Goal: Task Accomplishment & Management: Use online tool/utility

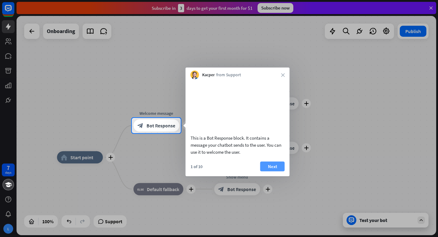
click at [265, 171] on button "Next" at bounding box center [273, 166] width 24 height 10
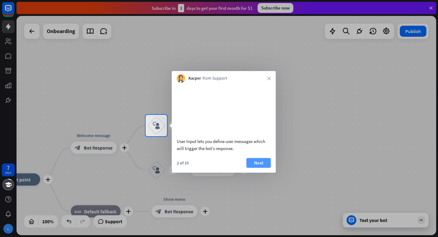
click at [263, 168] on button "Next" at bounding box center [259, 163] width 24 height 10
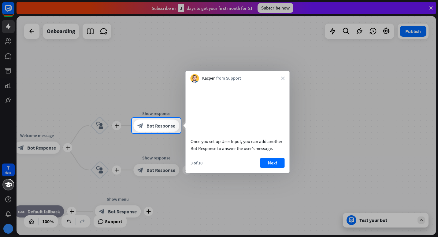
click at [263, 168] on button "Next" at bounding box center [273, 163] width 24 height 10
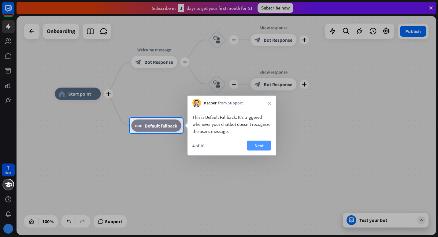
click at [260, 149] on button "Next" at bounding box center [259, 146] width 24 height 10
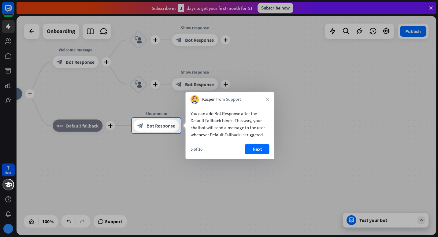
click at [260, 149] on button "Next" at bounding box center [257, 149] width 24 height 10
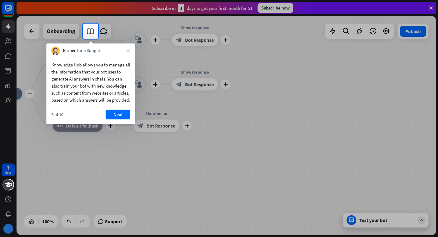
click at [119, 124] on div "6 of 10 Next" at bounding box center [91, 117] width 89 height 15
click at [120, 119] on button "Next" at bounding box center [118, 115] width 24 height 10
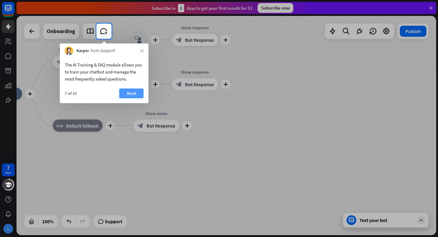
click at [134, 95] on button "Next" at bounding box center [131, 93] width 24 height 10
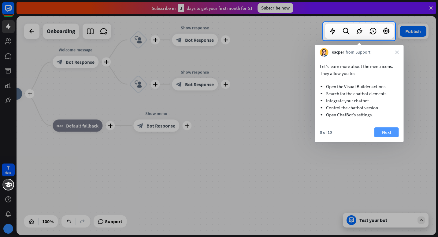
click at [388, 134] on button "Next" at bounding box center [387, 132] width 24 height 10
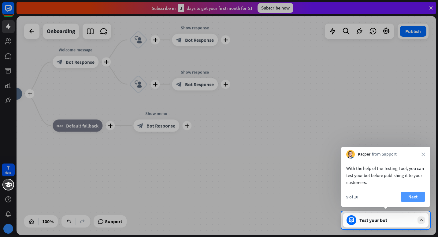
click at [414, 194] on button "Next" at bounding box center [413, 197] width 24 height 10
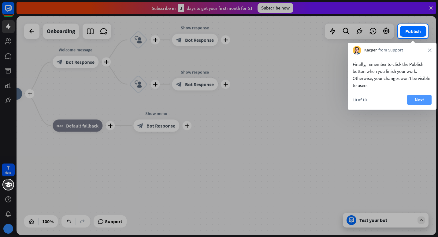
click at [424, 99] on button "Next" at bounding box center [420, 100] width 24 height 10
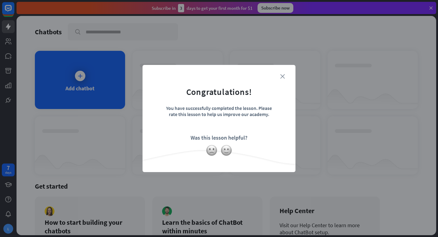
click at [284, 76] on icon "close" at bounding box center [282, 76] width 5 height 5
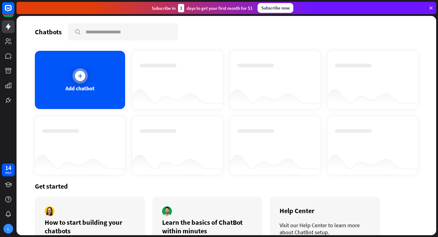
click at [80, 73] on icon at bounding box center [80, 76] width 6 height 6
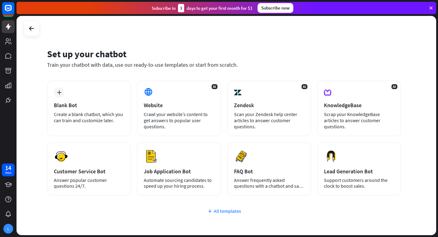
click at [211, 212] on icon at bounding box center [210, 211] width 5 height 6
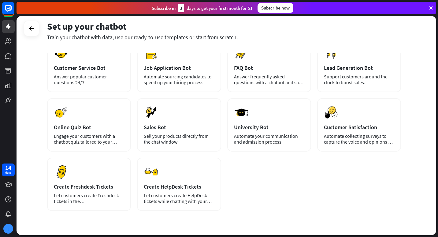
scroll to position [104, 0]
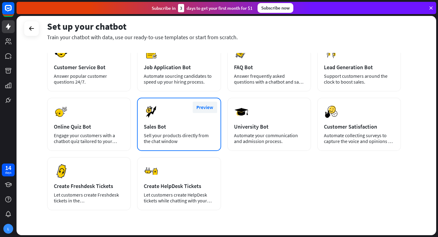
click at [205, 109] on button "Preview" at bounding box center [205, 107] width 24 height 11
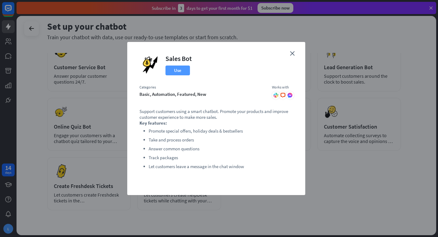
click at [186, 68] on button "Use" at bounding box center [178, 71] width 24 height 10
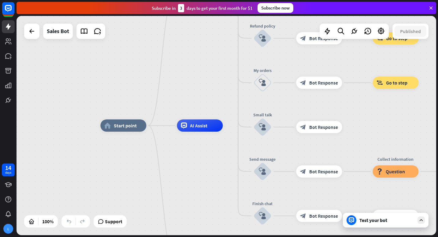
click at [385, 224] on div "Test your bot" at bounding box center [386, 220] width 86 height 15
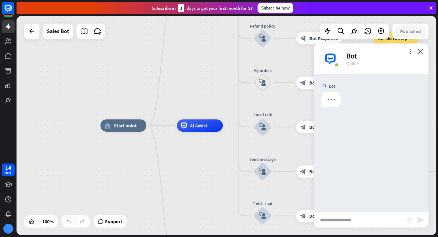
click at [371, 220] on input "text" at bounding box center [360, 219] width 93 height 15
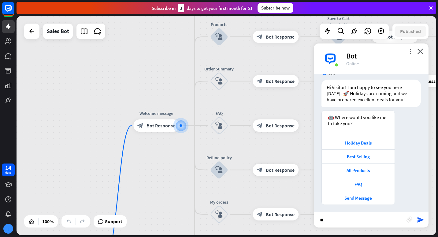
scroll to position [14, 0]
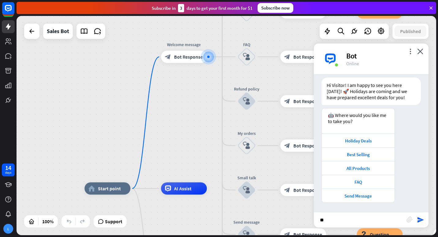
type input "*"
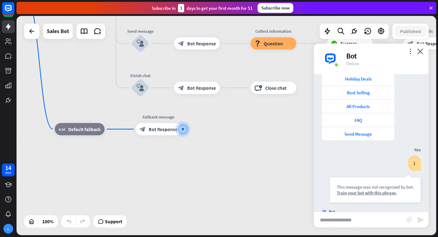
scroll to position [106, 0]
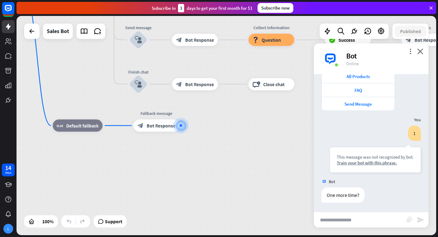
click at [372, 220] on input "text" at bounding box center [360, 219] width 93 height 15
type input "**********"
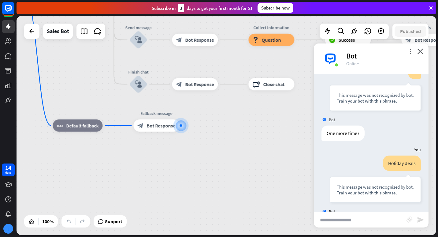
scroll to position [198, 0]
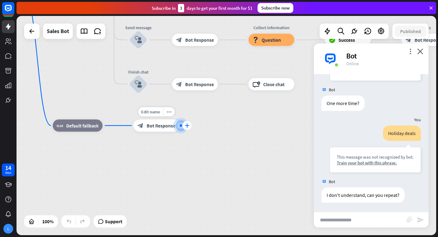
click at [188, 124] on icon "plus" at bounding box center [187, 125] width 5 height 4
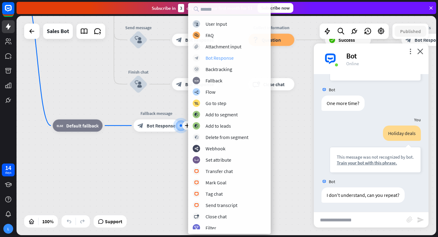
click at [223, 57] on div "Bot Response" at bounding box center [220, 58] width 28 height 6
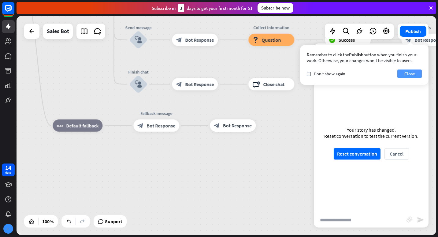
click at [413, 75] on button "Close" at bounding box center [410, 74] width 24 height 9
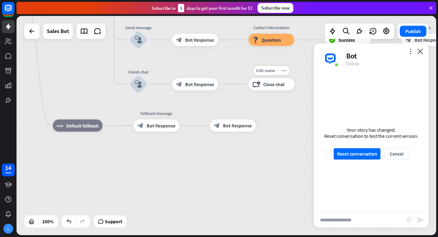
click at [282, 90] on div "block_close_chat Close chat" at bounding box center [272, 84] width 46 height 12
click at [419, 50] on icon "close" at bounding box center [421, 51] width 6 height 6
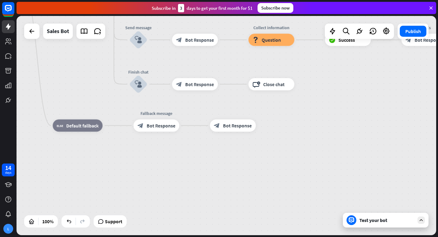
click at [354, 217] on div at bounding box center [352, 220] width 10 height 10
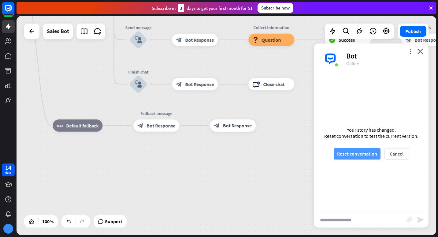
click at [365, 156] on button "Reset conversation" at bounding box center [357, 153] width 47 height 11
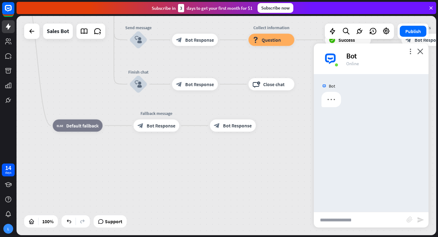
scroll to position [0, 0]
click at [337, 219] on input "text" at bounding box center [360, 219] width 93 height 15
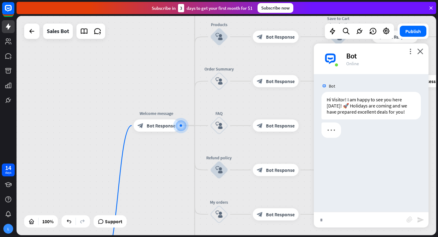
type input "**"
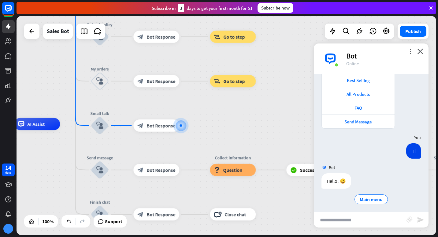
scroll to position [91, 0]
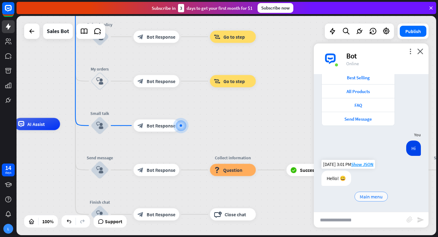
click at [374, 194] on span "Main menu" at bounding box center [371, 197] width 23 height 6
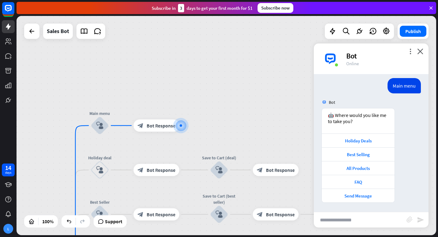
scroll to position [214, 0]
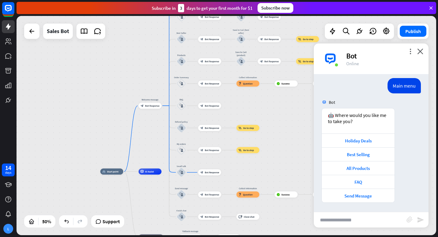
click at [110, 174] on div "home_2 Start point" at bounding box center [111, 171] width 23 height 6
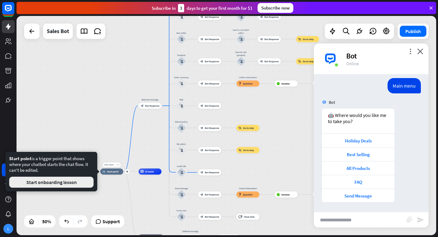
click at [73, 186] on button "Start onboarding lesson" at bounding box center [51, 182] width 85 height 11
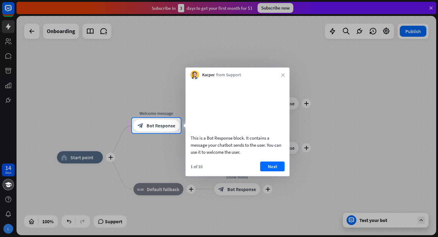
click at [85, 157] on div at bounding box center [219, 185] width 438 height 104
click at [285, 79] on div "This is a Bot Response block. It contains a message your chatbot sends to the u…" at bounding box center [238, 118] width 104 height 79
click at [281, 76] on div "Kacper from Support close" at bounding box center [238, 74] width 104 height 12
click at [281, 73] on icon "close" at bounding box center [283, 75] width 4 height 4
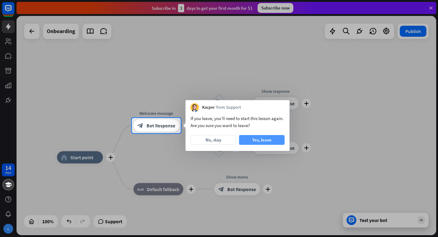
click at [264, 140] on button "Yes, leave" at bounding box center [262, 140] width 46 height 10
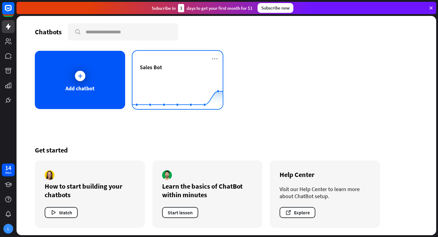
click at [177, 78] on icon at bounding box center [177, 78] width 109 height 0
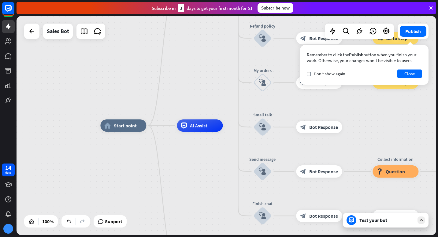
click at [102, 130] on div "home_2 Start point" at bounding box center [123, 125] width 46 height 12
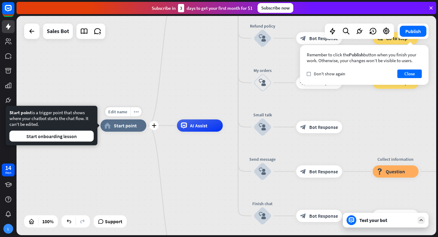
click at [138, 163] on div "Edit name more_horiz plus home_2 Start point Welcome message block_bot_response…" at bounding box center [310, 235] width 420 height 219
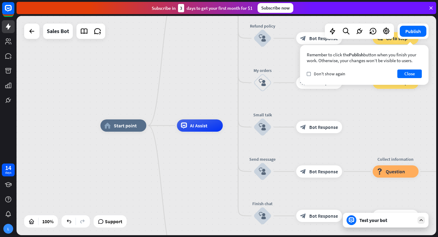
click at [134, 128] on span "Start point" at bounding box center [125, 125] width 23 height 6
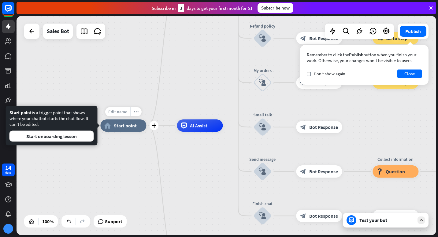
click at [119, 114] on span "Edit name" at bounding box center [117, 112] width 19 height 6
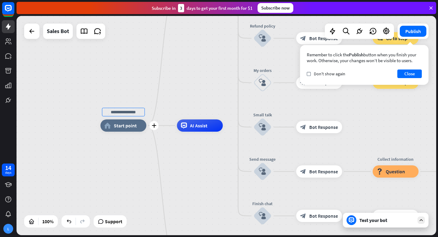
click at [139, 164] on div "plus home_2 Start point Welcome message block_bot_response Bot Response Main me…" at bounding box center [310, 235] width 420 height 219
click at [141, 111] on div "more_horiz" at bounding box center [135, 111] width 11 height 9
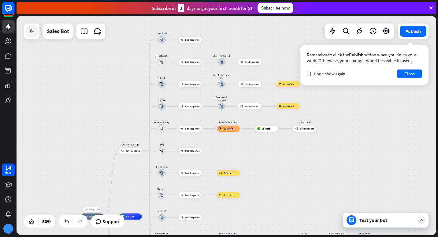
click at [27, 31] on div at bounding box center [32, 31] width 12 height 12
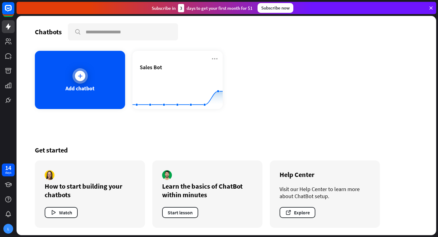
click at [77, 80] on div at bounding box center [80, 76] width 10 height 10
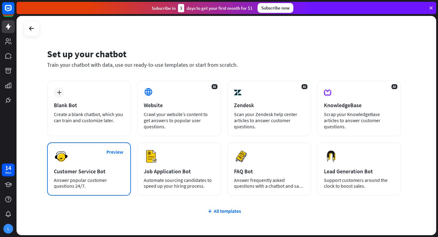
click at [86, 173] on div "Customer Service Bot" at bounding box center [89, 171] width 70 height 7
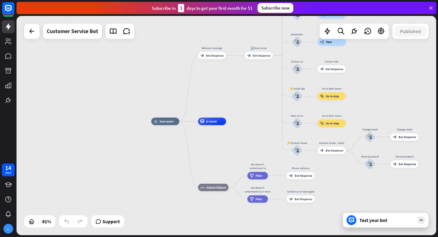
click at [399, 222] on div "Test your bot" at bounding box center [387, 220] width 55 height 6
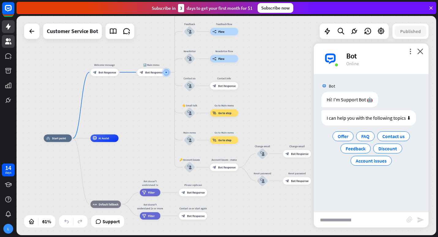
click at [6, 45] on icon at bounding box center [8, 41] width 7 height 7
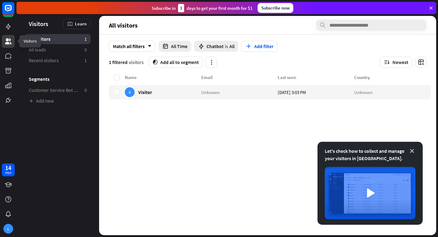
click at [411, 152] on icon at bounding box center [412, 151] width 6 height 6
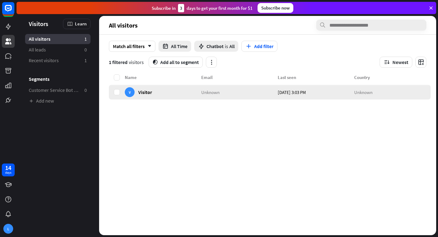
click at [294, 94] on span "[DATE] 3:03 PM" at bounding box center [292, 92] width 28 height 6
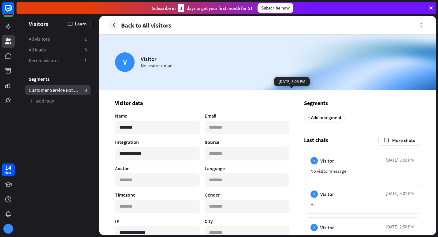
click at [65, 92] on span "Customer Service Bot — Newsletter" at bounding box center [54, 90] width 51 height 6
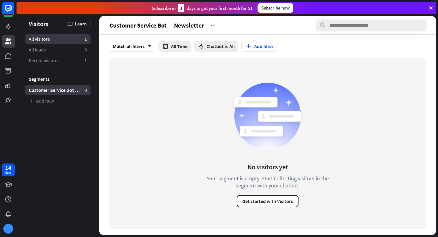
click at [50, 41] on link "All visitors 1" at bounding box center [58, 39] width 66 height 10
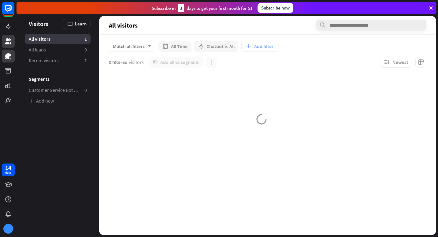
click at [9, 62] on link at bounding box center [8, 56] width 13 height 13
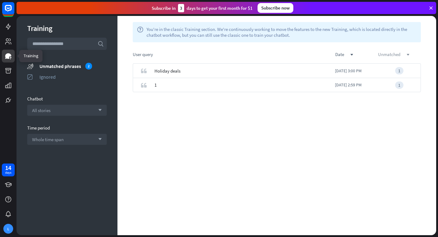
click at [402, 55] on div "unmatched down" at bounding box center [399, 54] width 43 height 6
click at [3, 74] on link at bounding box center [8, 70] width 13 height 13
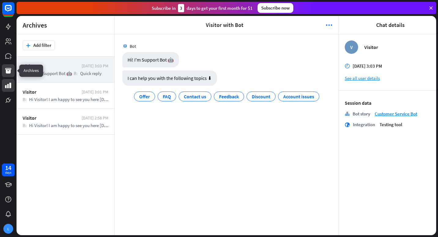
click at [4, 88] on link at bounding box center [8, 85] width 13 height 13
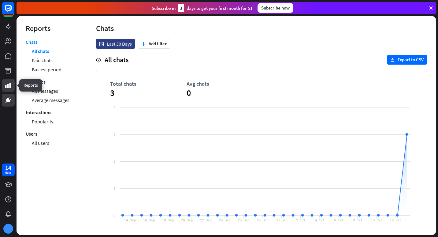
click at [4, 104] on link at bounding box center [8, 100] width 13 height 13
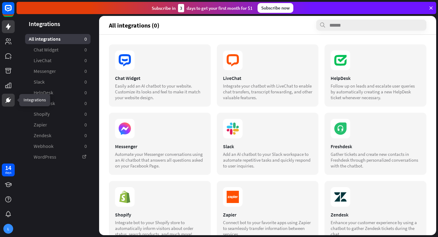
click at [8, 28] on icon at bounding box center [8, 27] width 5 height 6
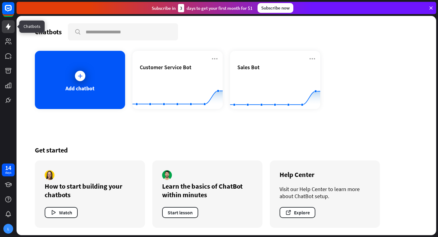
click at [55, 221] on div "How to start building your chatbots Watch" at bounding box center [90, 193] width 110 height 67
click at [182, 217] on button "Start lesson" at bounding box center [180, 212] width 36 height 11
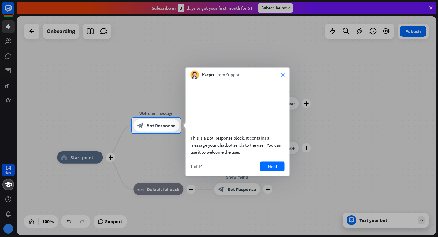
click at [284, 75] on icon "close" at bounding box center [283, 75] width 4 height 4
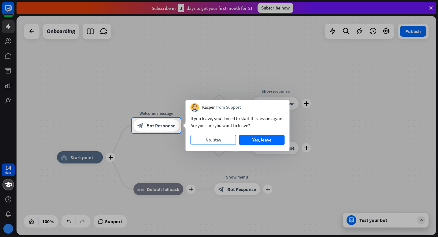
click at [215, 143] on button "No, stay" at bounding box center [214, 140] width 46 height 10
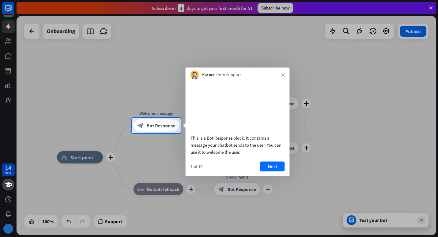
click at [283, 84] on video at bounding box center [238, 105] width 94 height 47
click at [281, 76] on icon "close" at bounding box center [283, 75] width 4 height 4
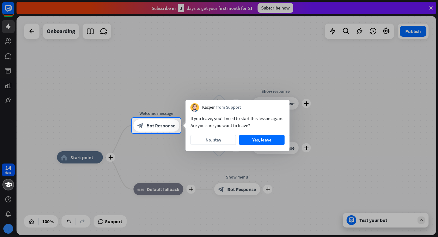
click at [270, 142] on button "Yes, leave" at bounding box center [262, 140] width 46 height 10
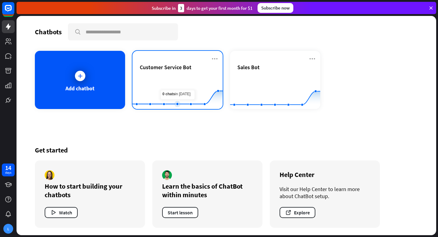
click at [178, 92] on rect at bounding box center [178, 94] width 90 height 38
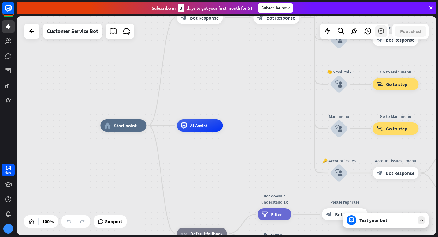
click at [380, 34] on icon at bounding box center [382, 31] width 8 height 8
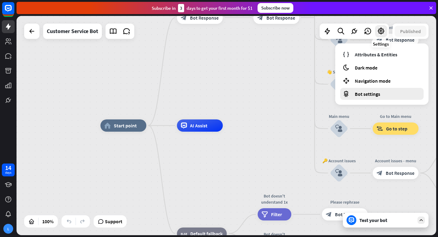
click at [377, 96] on span "Bot settings" at bounding box center [367, 94] width 25 height 6
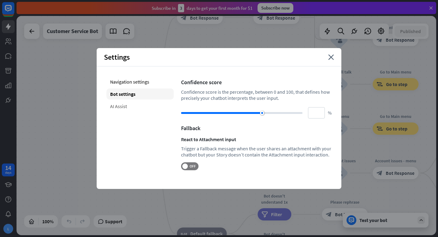
click at [118, 111] on div "AI Assist" at bounding box center [140, 106] width 67 height 11
type input "**"
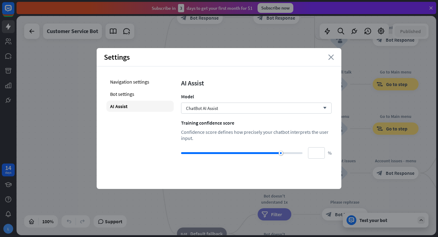
click at [334, 58] on icon "close" at bounding box center [332, 57] width 6 height 6
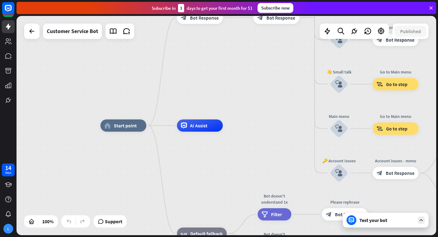
click at [122, 126] on span "Start point" at bounding box center [125, 125] width 23 height 6
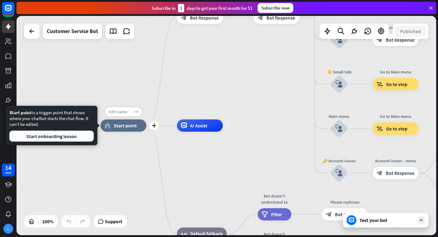
click at [113, 111] on span "Edit name" at bounding box center [117, 112] width 19 height 6
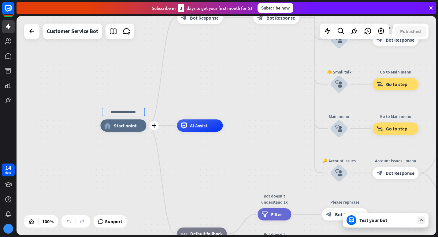
type input "*"
type input "**********"
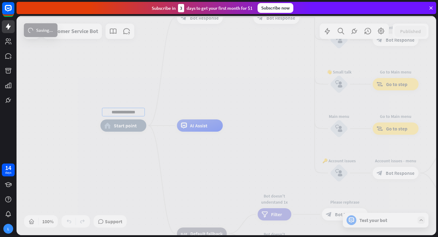
click at [135, 132] on div "**********" at bounding box center [227, 125] width 420 height 219
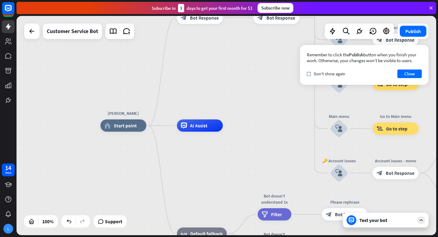
click at [353, 221] on icon at bounding box center [352, 220] width 6 height 6
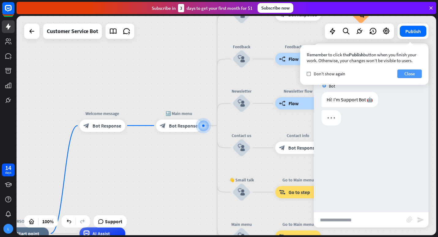
click at [413, 70] on button "Close" at bounding box center [410, 74] width 24 height 9
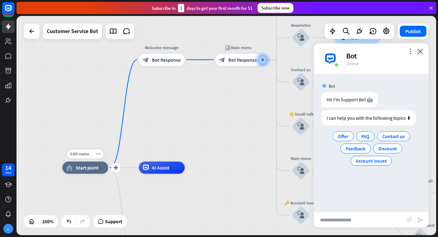
click at [92, 172] on div "home_2 Start point" at bounding box center [85, 168] width 46 height 12
click at [338, 216] on input "text" at bounding box center [360, 219] width 93 height 15
type input "**"
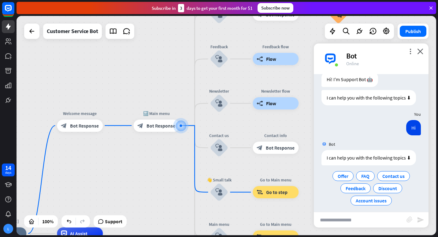
scroll to position [24, 0]
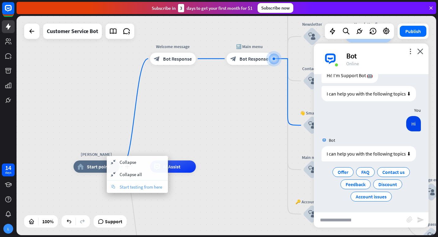
click at [153, 189] on span "Start testing from here" at bounding box center [141, 187] width 43 height 6
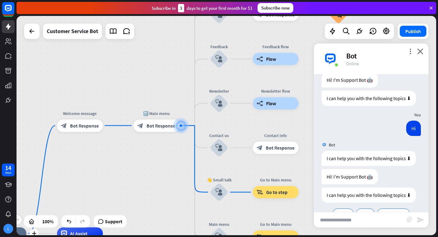
scroll to position [61, 0]
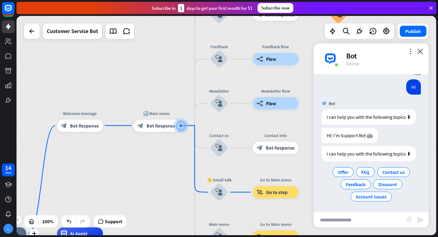
click at [327, 221] on input "text" at bounding box center [360, 219] width 93 height 15
type input "**"
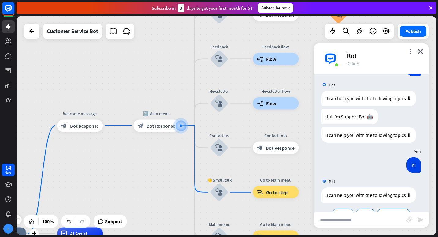
scroll to position [121, 0]
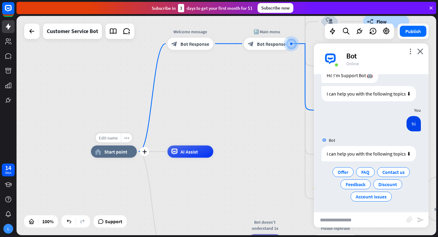
click at [108, 137] on span "Edit name" at bounding box center [108, 138] width 19 height 6
type input "*"
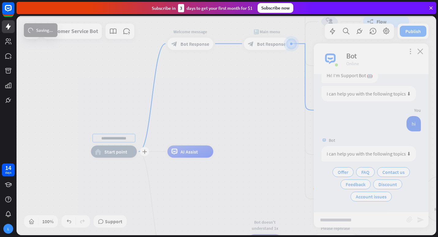
click at [259, 126] on div "plus home_2 Start point Welcome message block_bot_response Bot Response 🔙 Main …" at bounding box center [227, 125] width 420 height 219
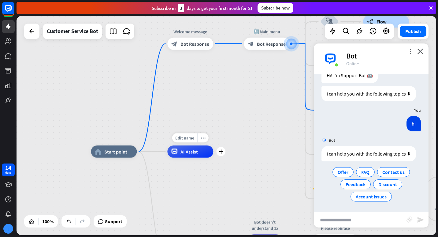
click at [181, 158] on div "Edit name more_horiz plus AI Assist" at bounding box center [190, 151] width 46 height 12
click at [225, 151] on div "plus" at bounding box center [220, 151] width 9 height 9
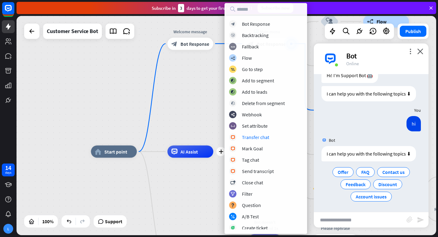
click at [173, 100] on div "home_2 Start point Welcome message block_bot_response Bot Response 🔙 Main menu …" at bounding box center [227, 125] width 420 height 219
